Goal: Complete application form

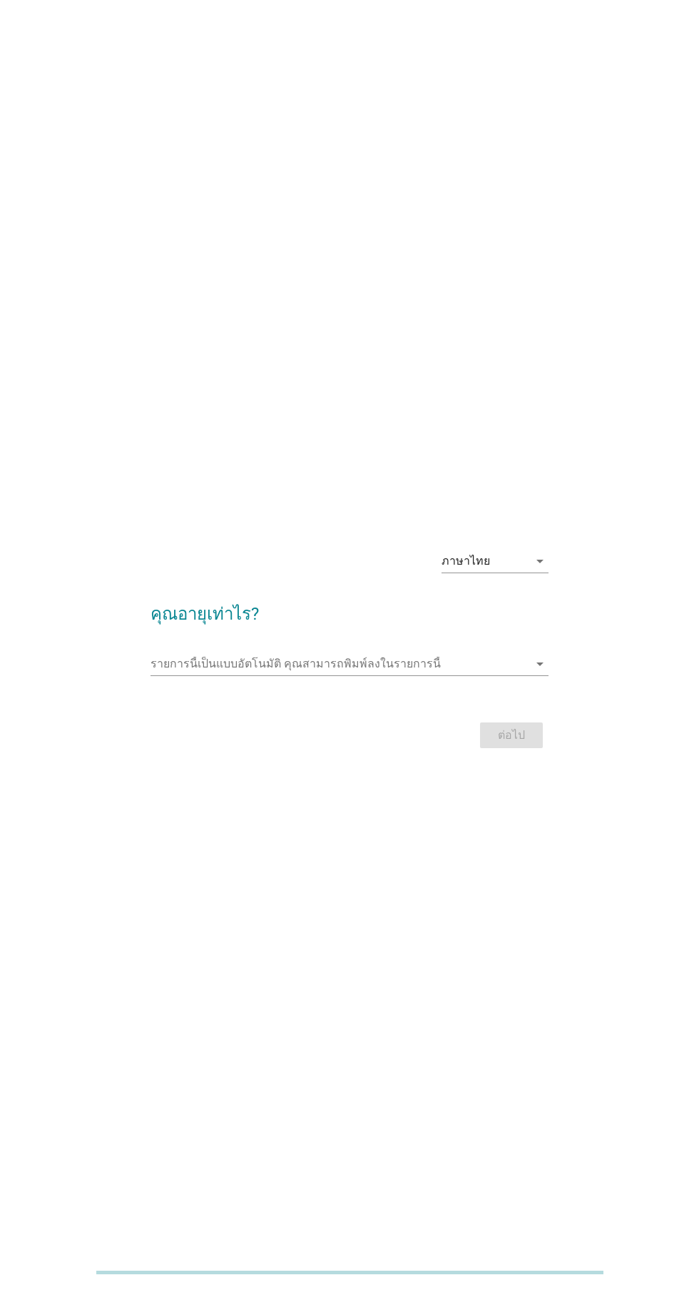
click at [471, 627] on h2 "คุณอายุเท่าไร?" at bounding box center [349, 607] width 397 height 40
click at [517, 675] on input "รายการนี้เป็นแบบอัตโนมัติ คุณสามารถพิมพ์ลงในรายการนี้" at bounding box center [340, 663] width 378 height 23
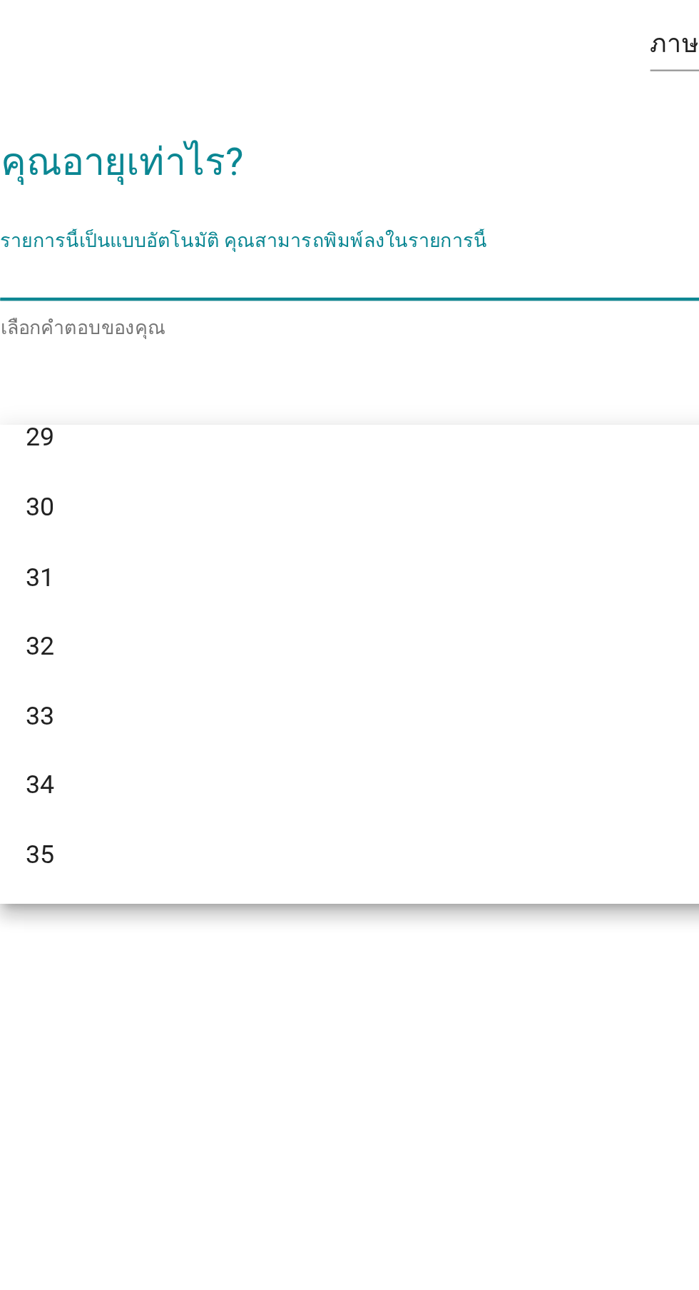
scroll to position [369, 0]
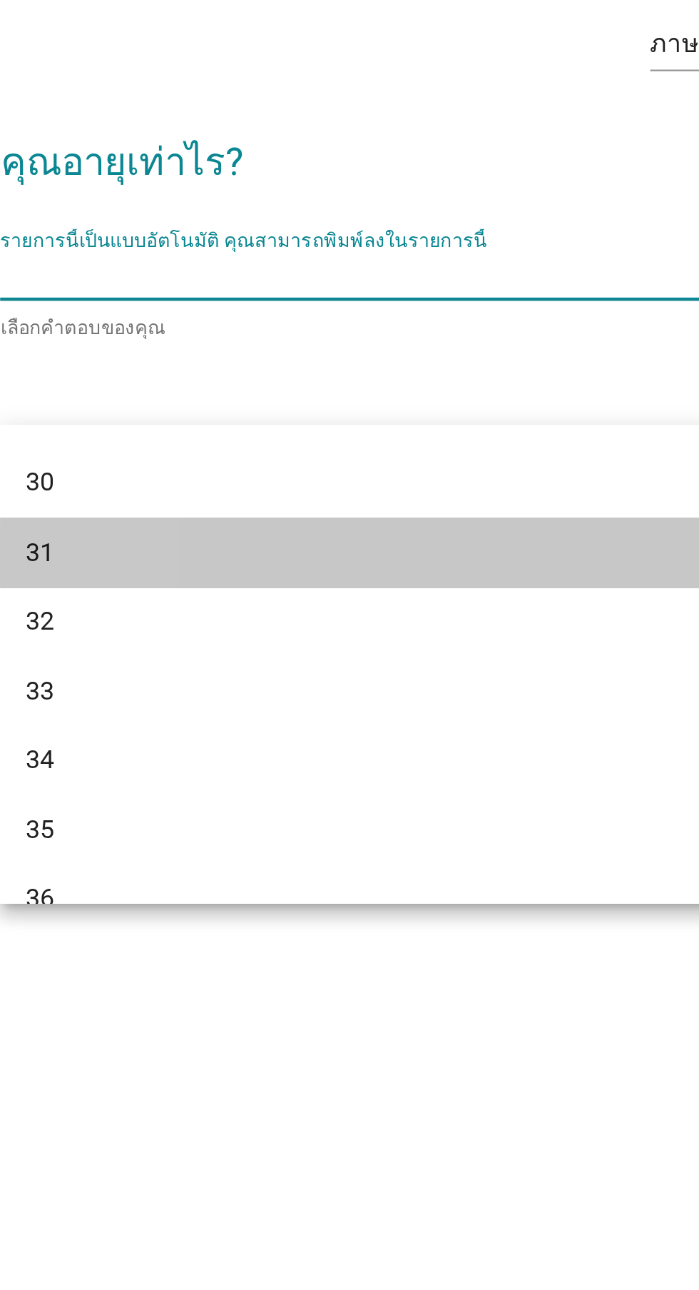
click at [225, 787] on div "31" at bounding box center [333, 785] width 343 height 17
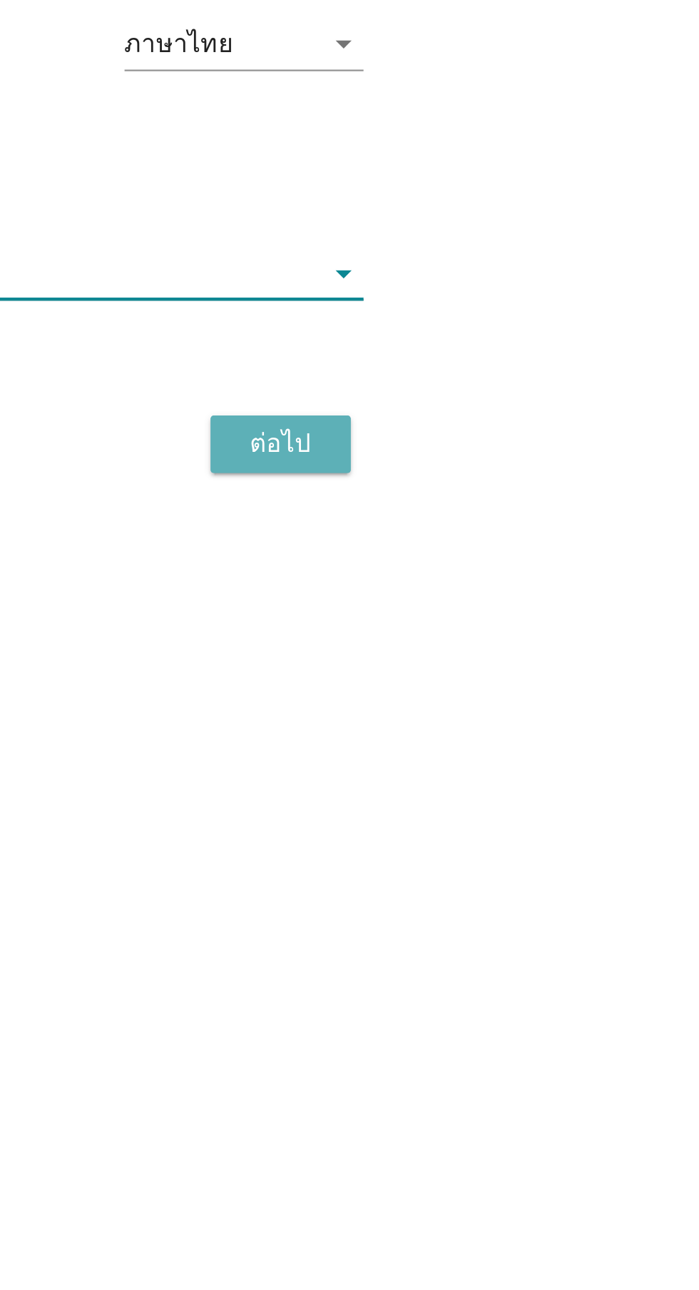
click at [517, 750] on button "ต่อไป" at bounding box center [511, 737] width 63 height 26
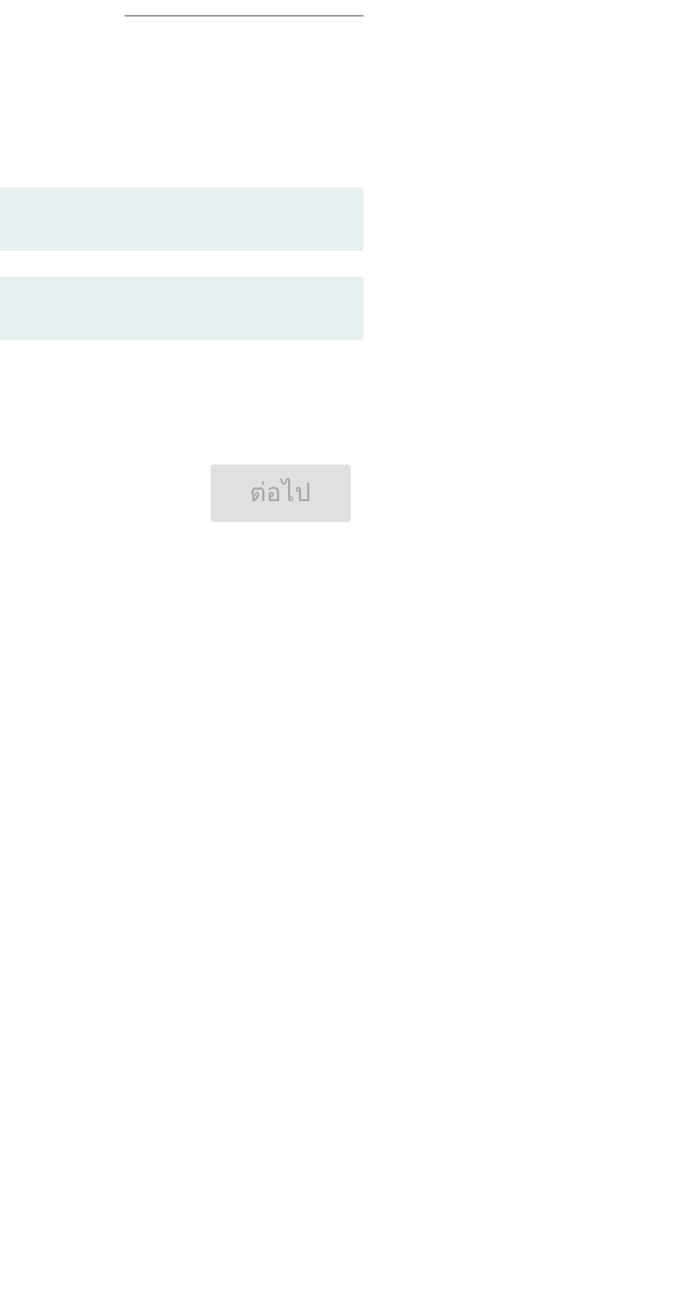
scroll to position [0, 0]
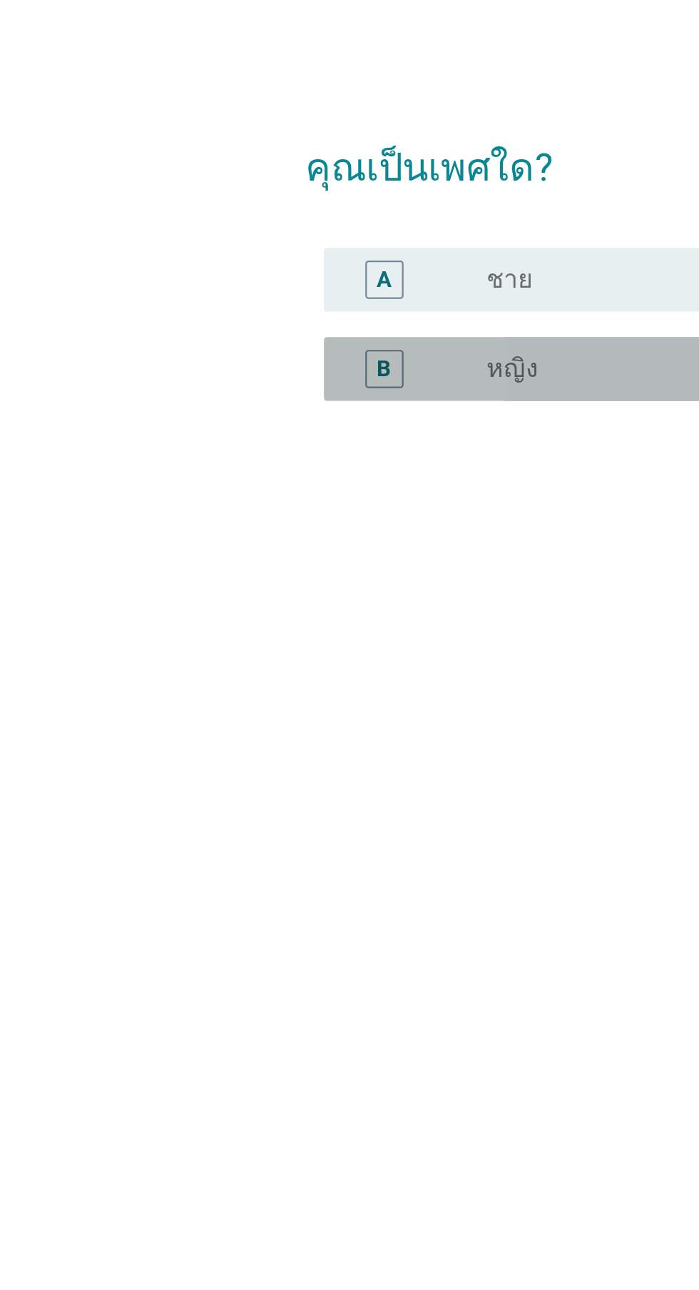
click at [183, 685] on div "B" at bounding box center [186, 677] width 6 height 15
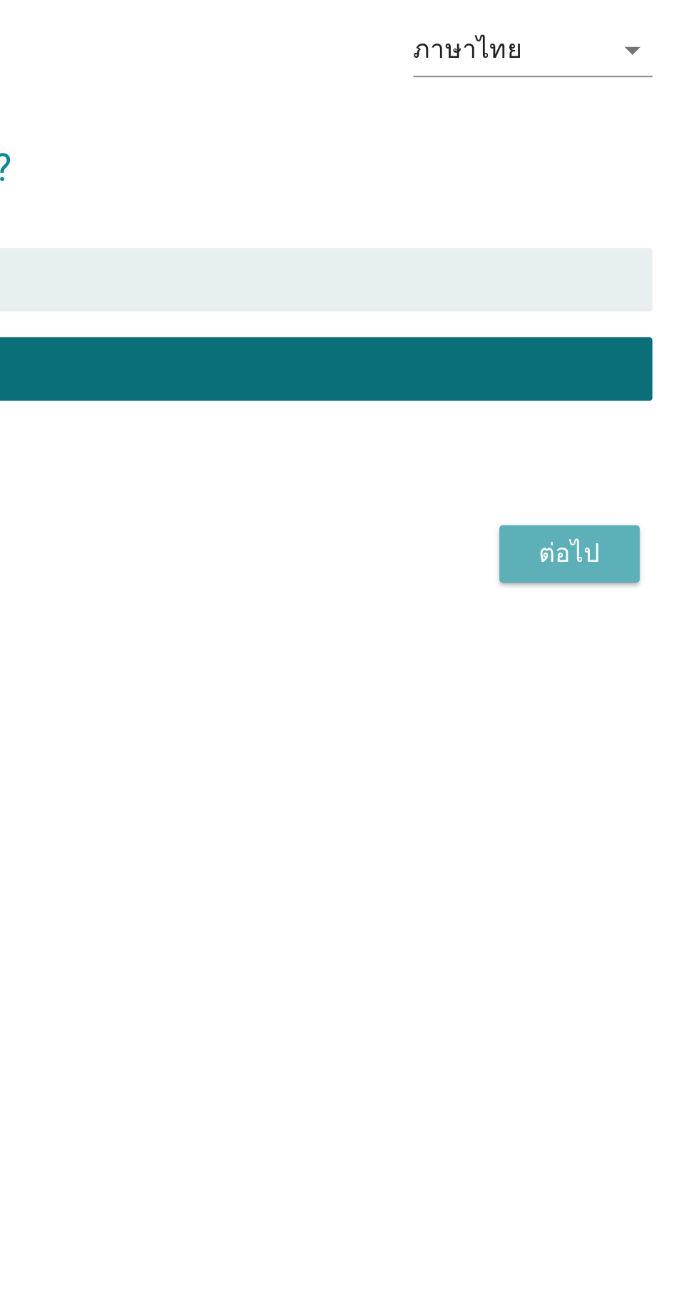
click at [513, 769] on div "ต่อไป" at bounding box center [512, 760] width 40 height 17
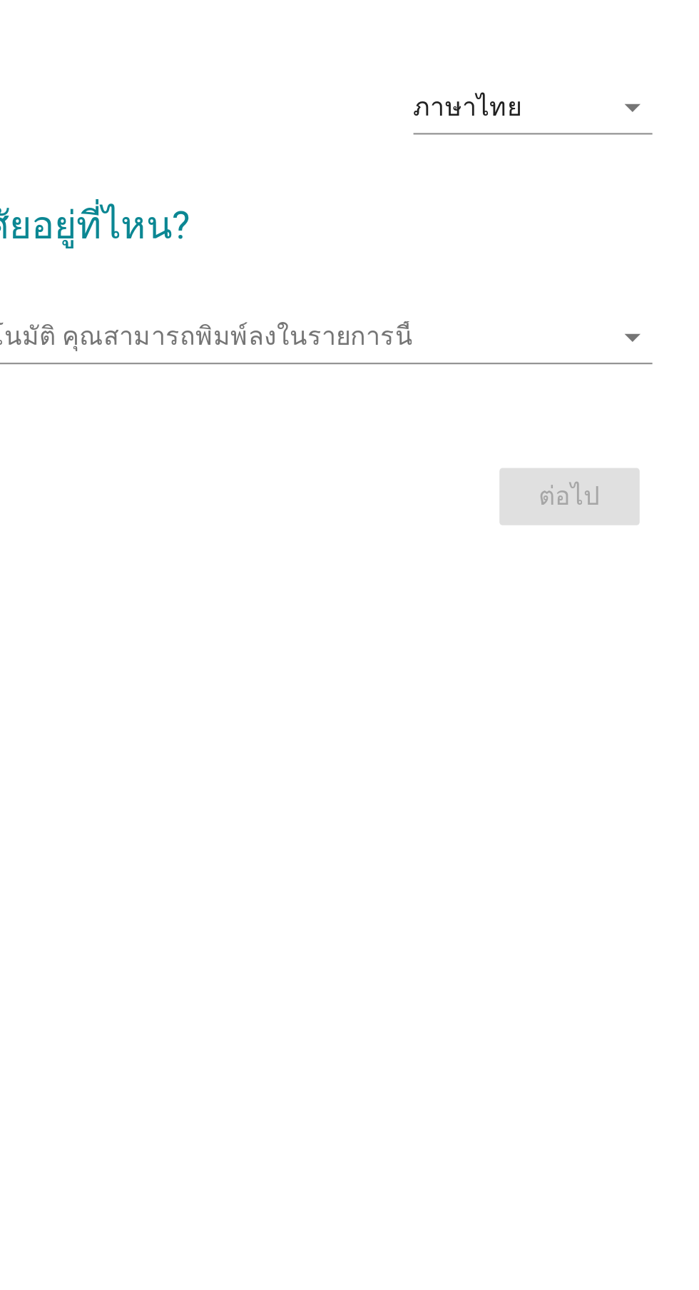
scroll to position [26, 0]
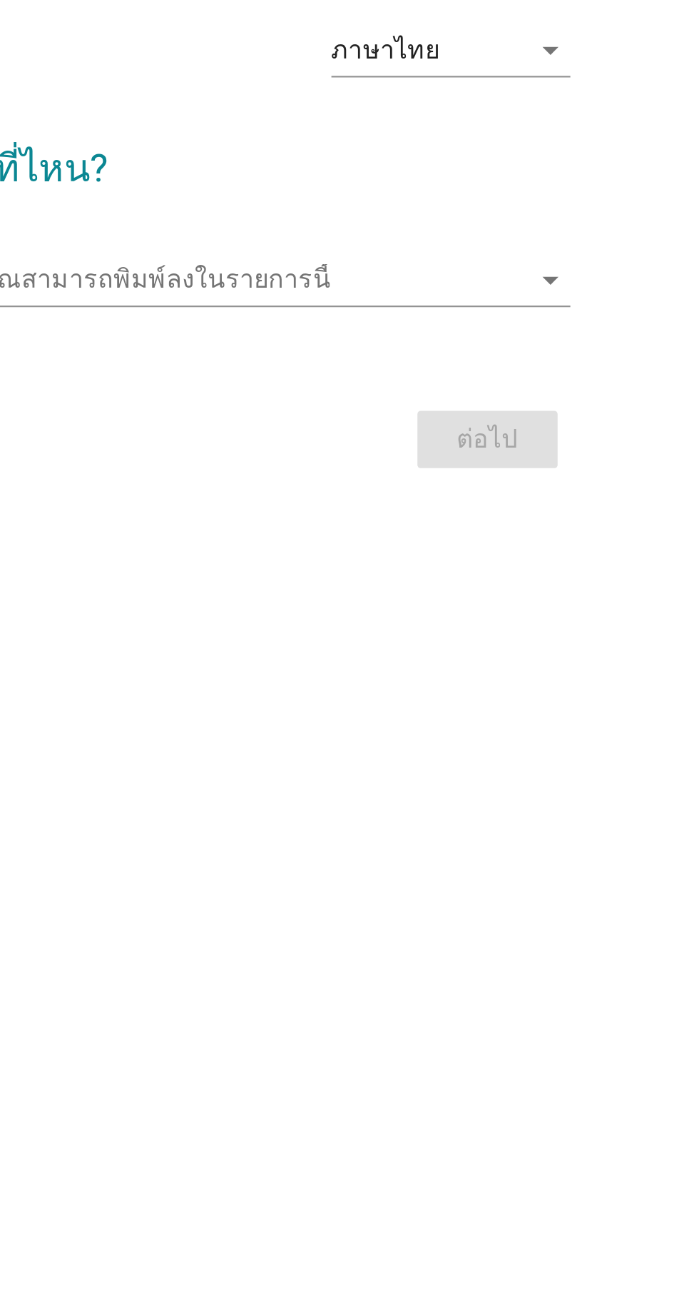
click at [526, 649] on input "รายการนี้เป็นแบบอัตโนมัติ คุณสามารถพิมพ์ลงในรายการนี้" at bounding box center [340, 638] width 378 height 23
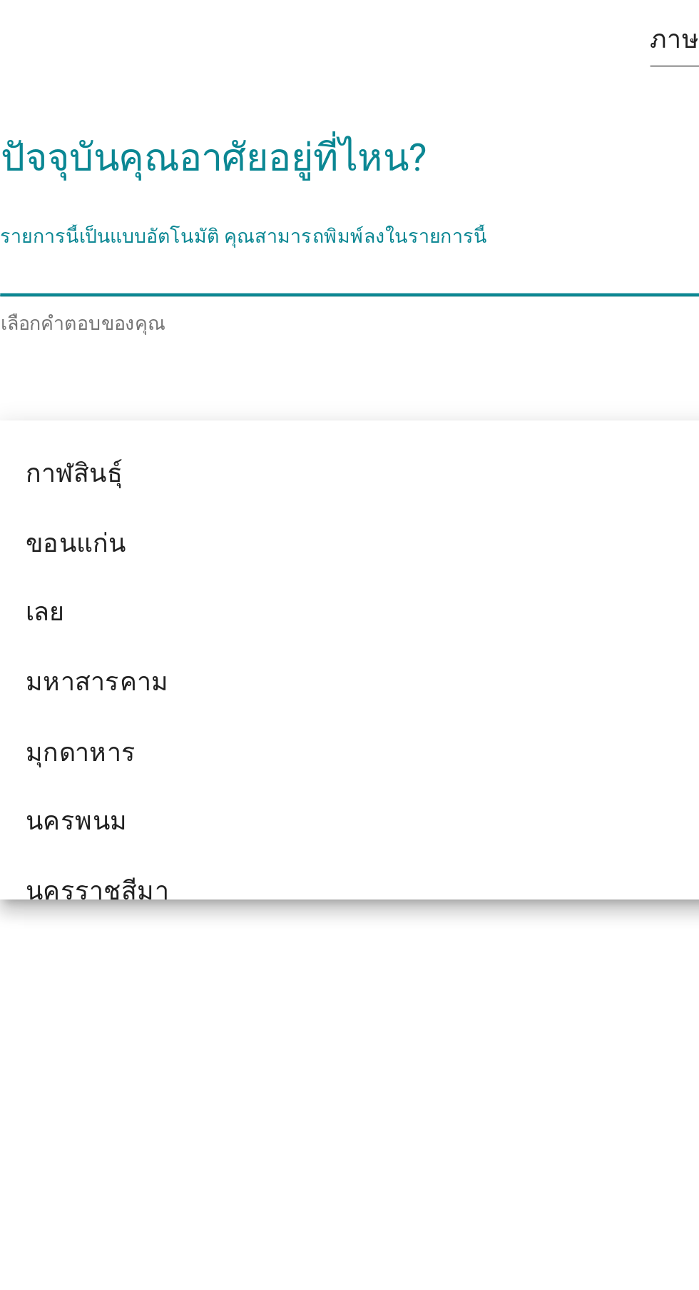
scroll to position [121, 0]
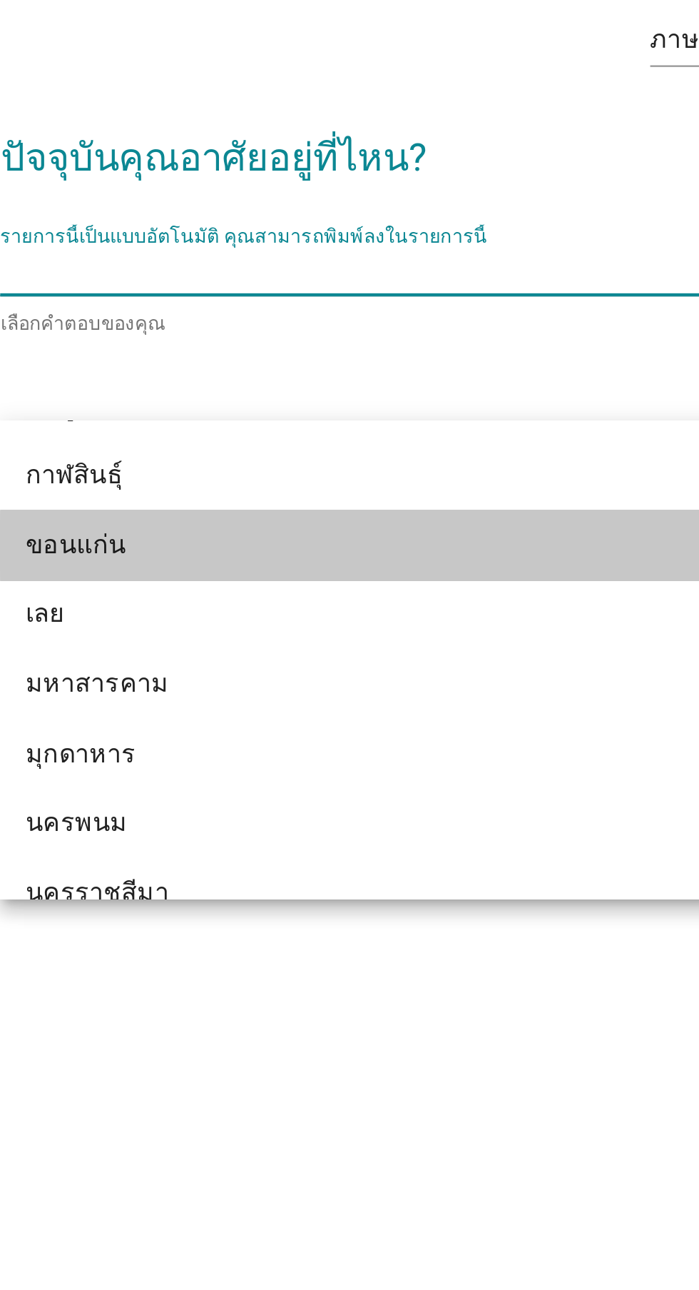
click at [268, 756] on div "ขอนแก่น" at bounding box center [333, 759] width 343 height 17
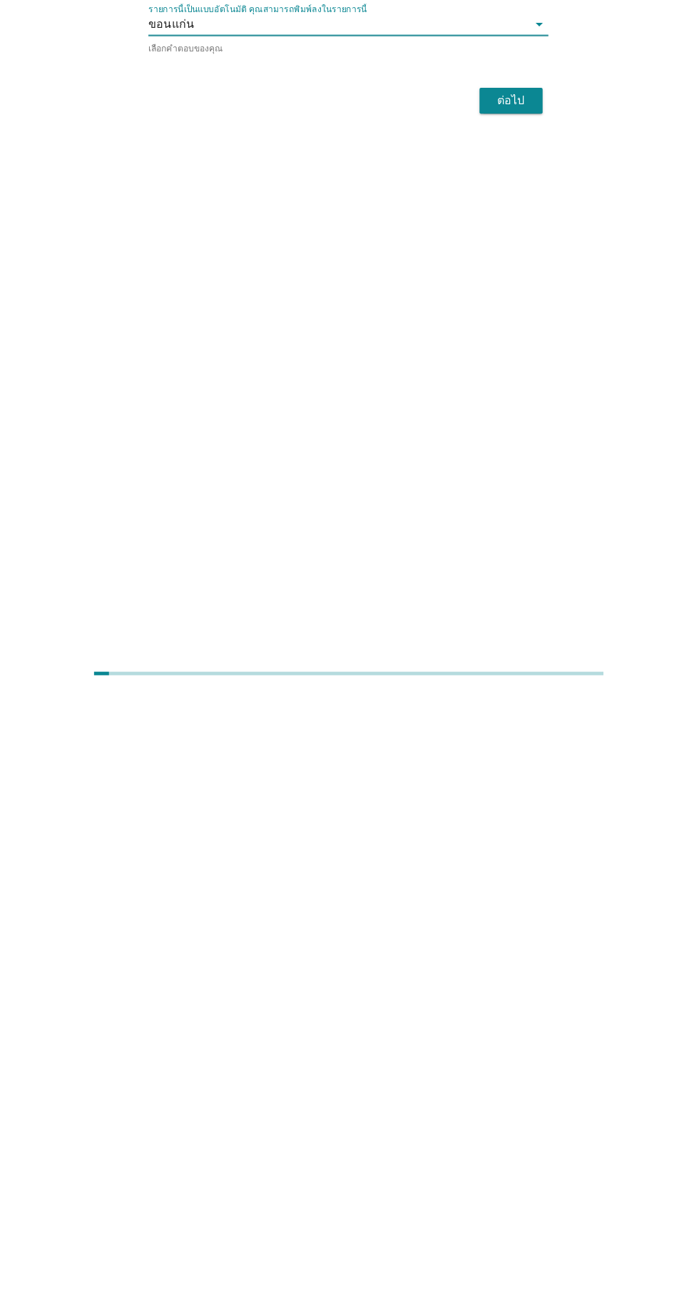
scroll to position [143, 0]
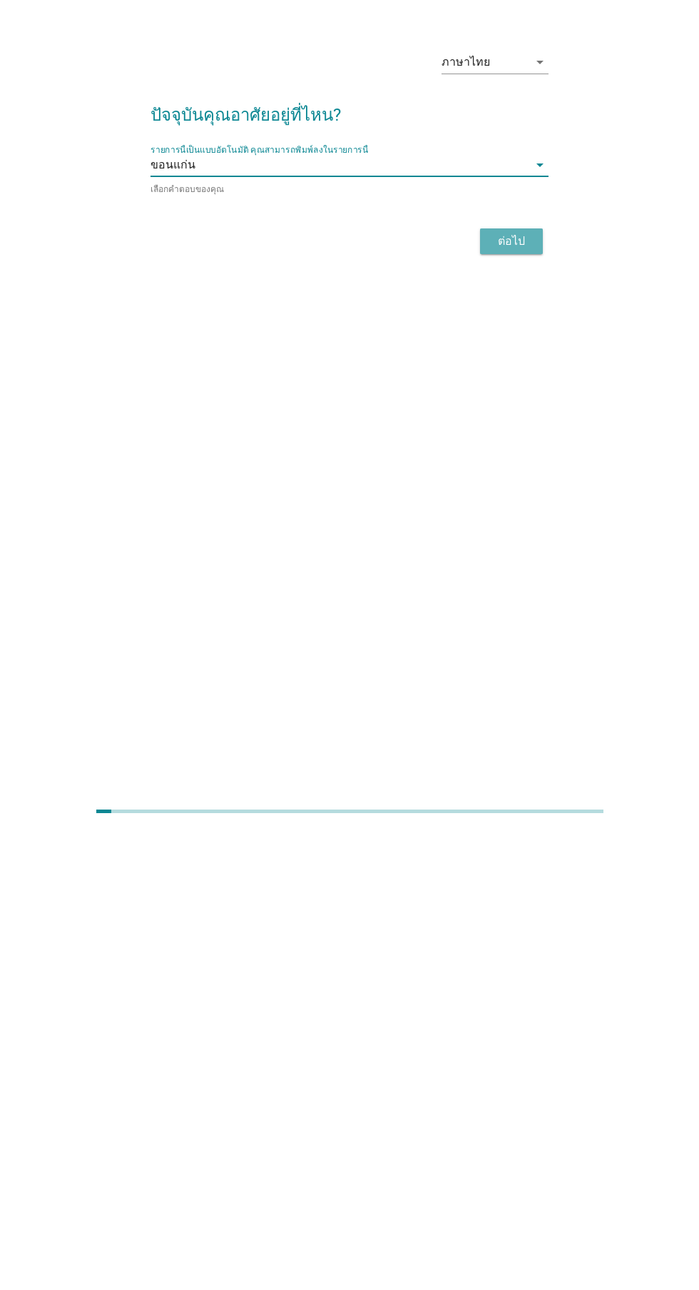
click at [519, 694] on div "ต่อไป" at bounding box center [512, 702] width 40 height 17
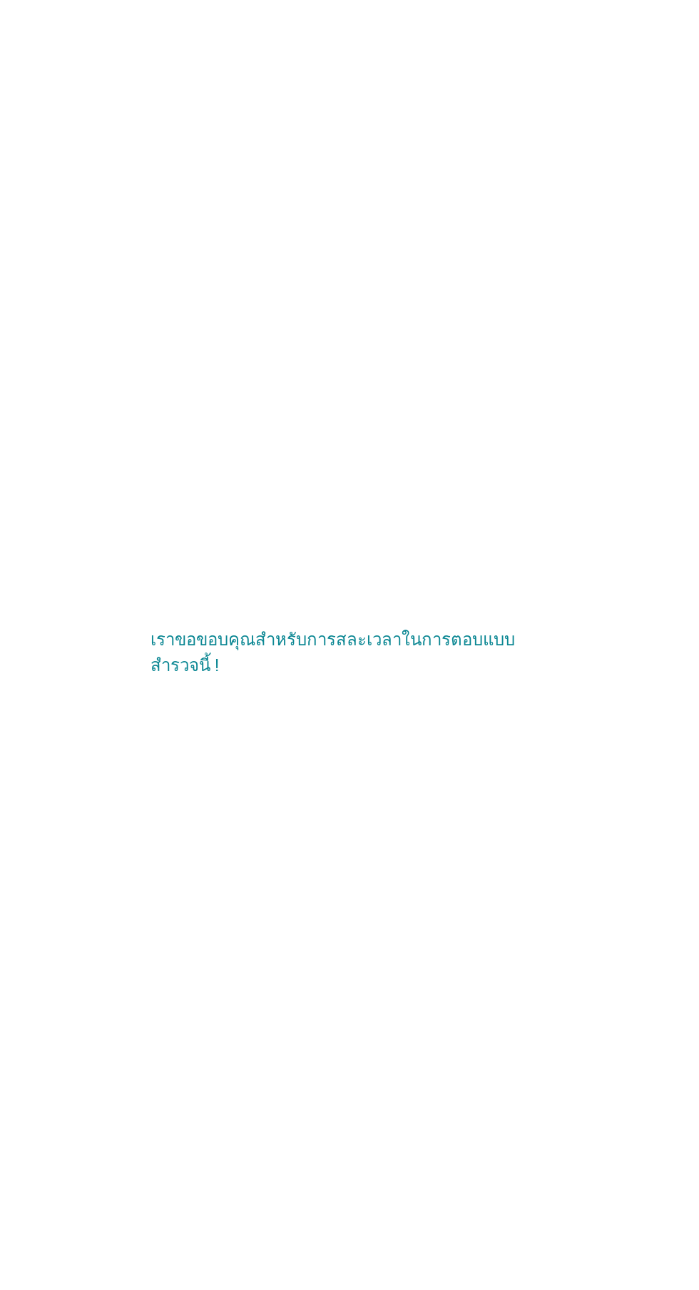
scroll to position [108, 0]
